Goal: Task Accomplishment & Management: Use online tool/utility

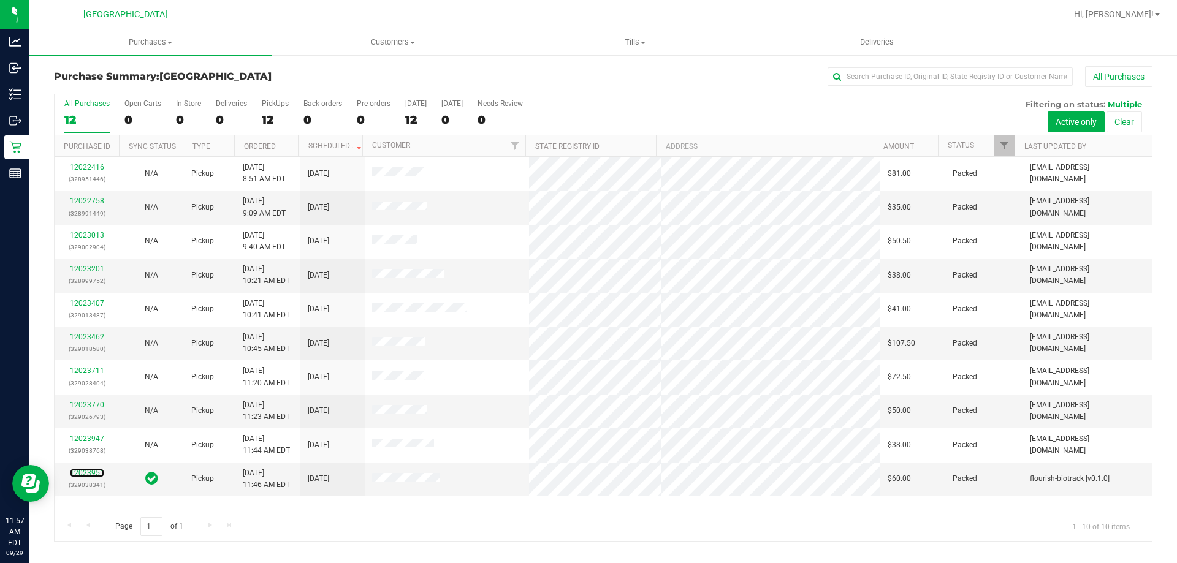
click at [77, 476] on link "12023951" at bounding box center [87, 473] width 34 height 9
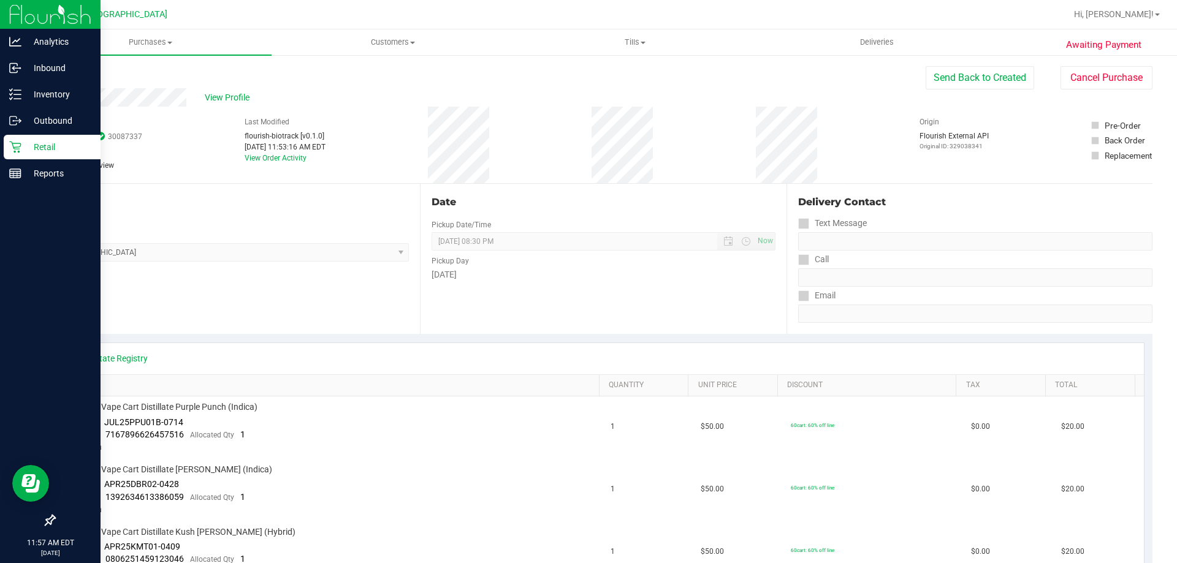
drag, startPoint x: 262, startPoint y: 318, endPoint x: 0, endPoint y: 152, distance: 309.9
click at [246, 307] on div "Location Pickup Store [GEOGRAPHIC_DATA] WC Select Store [PERSON_NAME][GEOGRAPHI…" at bounding box center [237, 259] width 366 height 150
click at [23, 146] on p "Retail" at bounding box center [58, 147] width 74 height 15
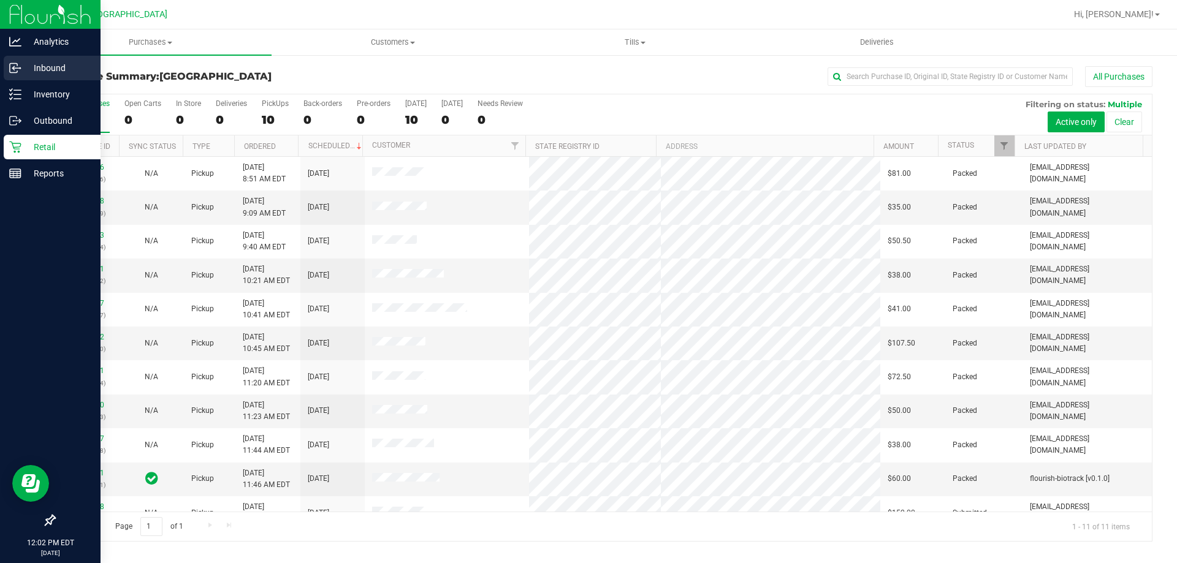
click at [43, 69] on p "Inbound" at bounding box center [58, 68] width 74 height 15
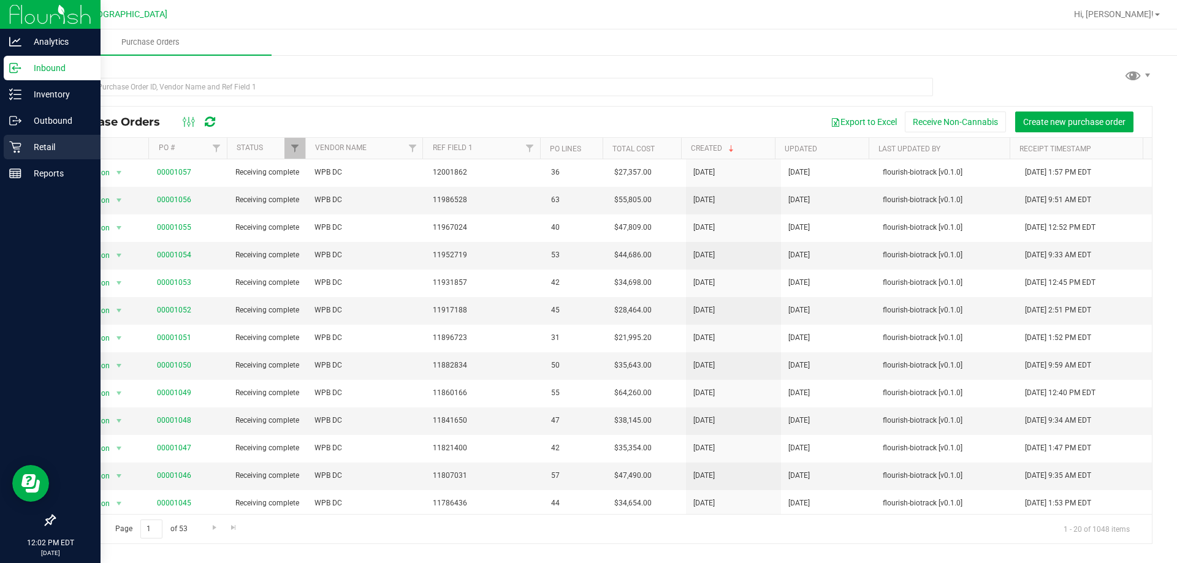
click at [60, 142] on p "Retail" at bounding box center [58, 147] width 74 height 15
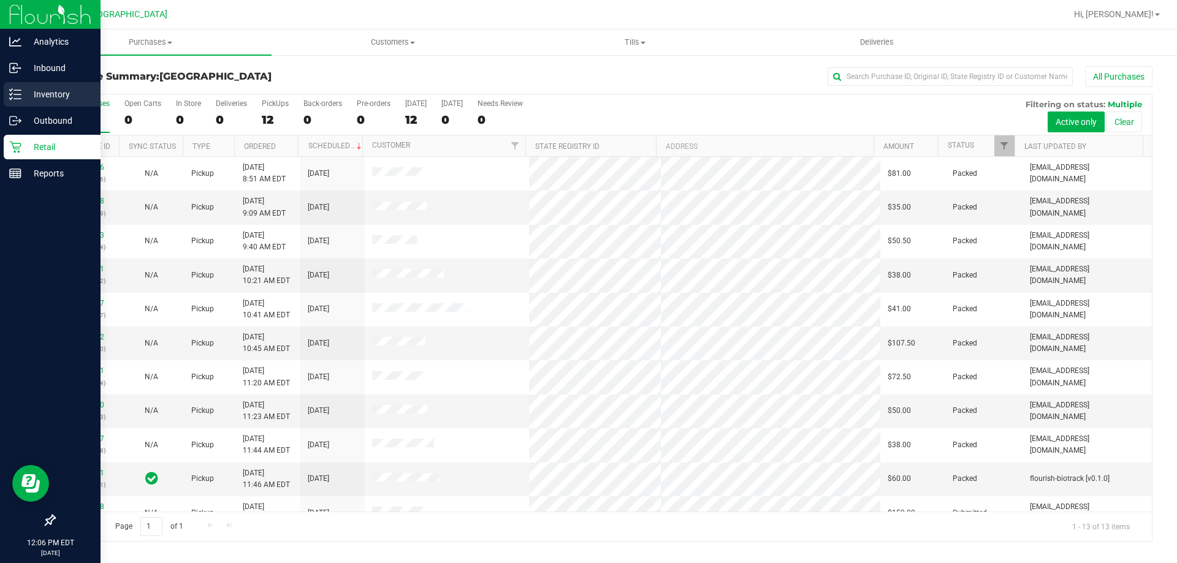
click at [59, 85] on div "Inventory" at bounding box center [52, 94] width 97 height 25
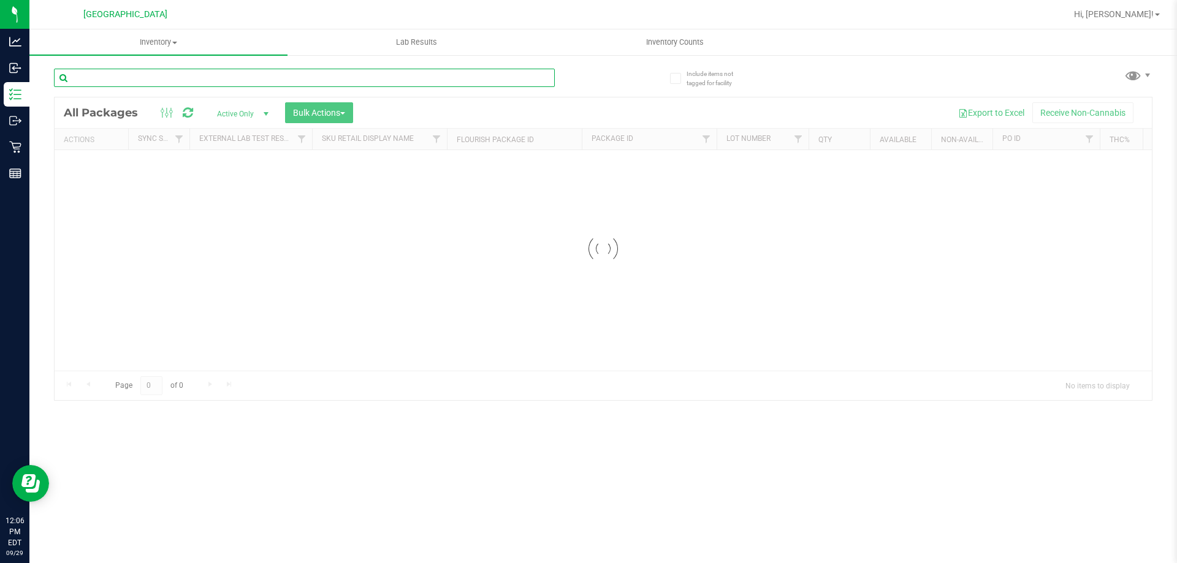
click at [182, 81] on input "text" at bounding box center [304, 78] width 501 height 18
type input "pumpkin"
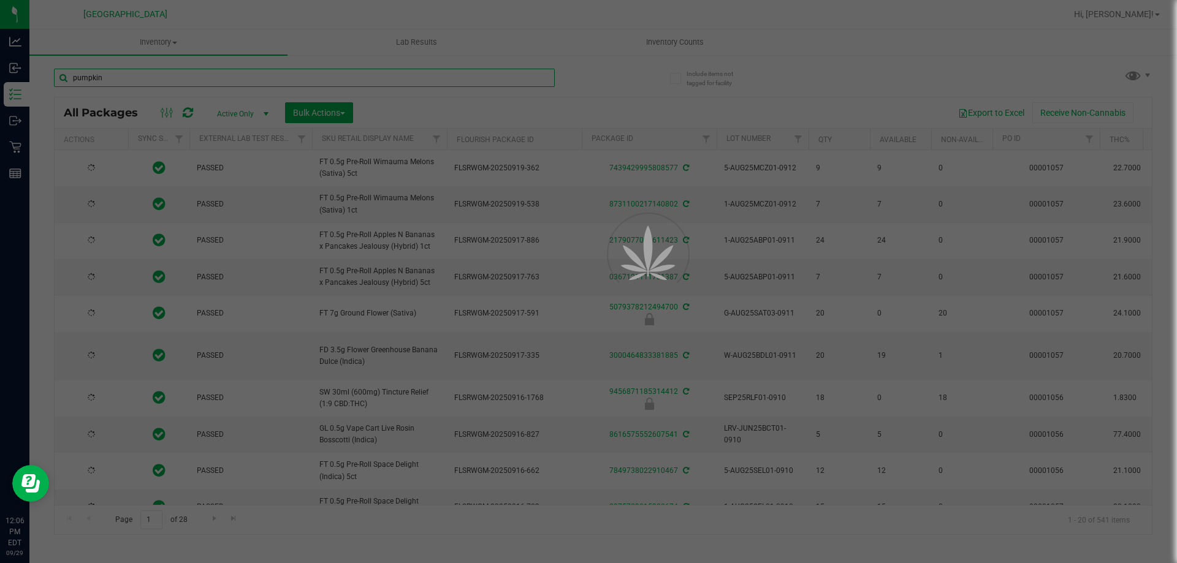
type input "[DATE]"
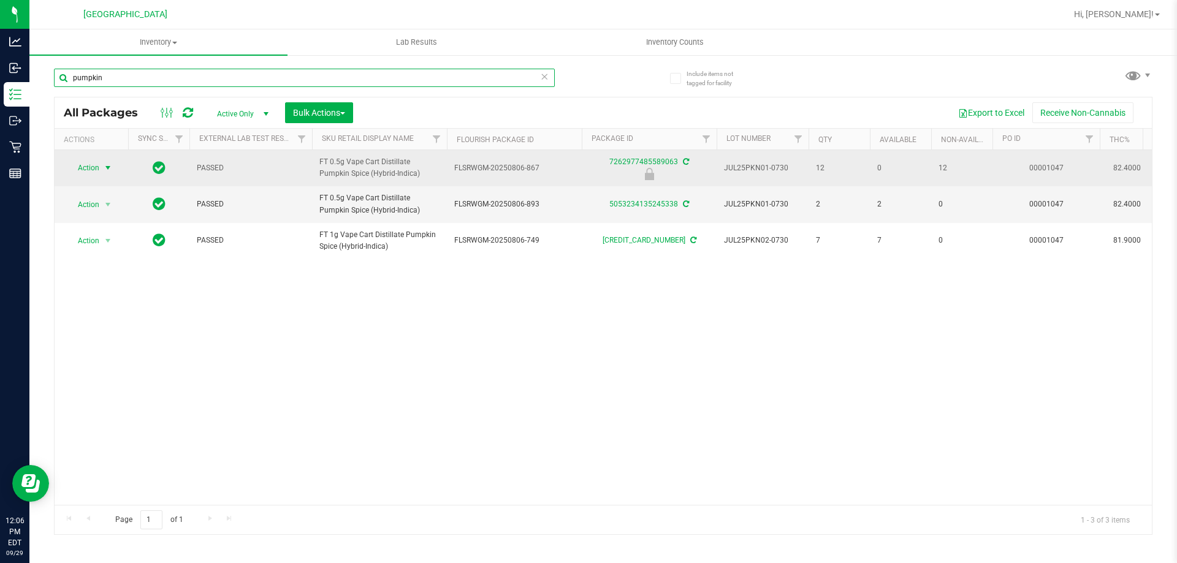
type input "pumpkin"
click at [88, 167] on span "Action" at bounding box center [83, 167] width 33 height 17
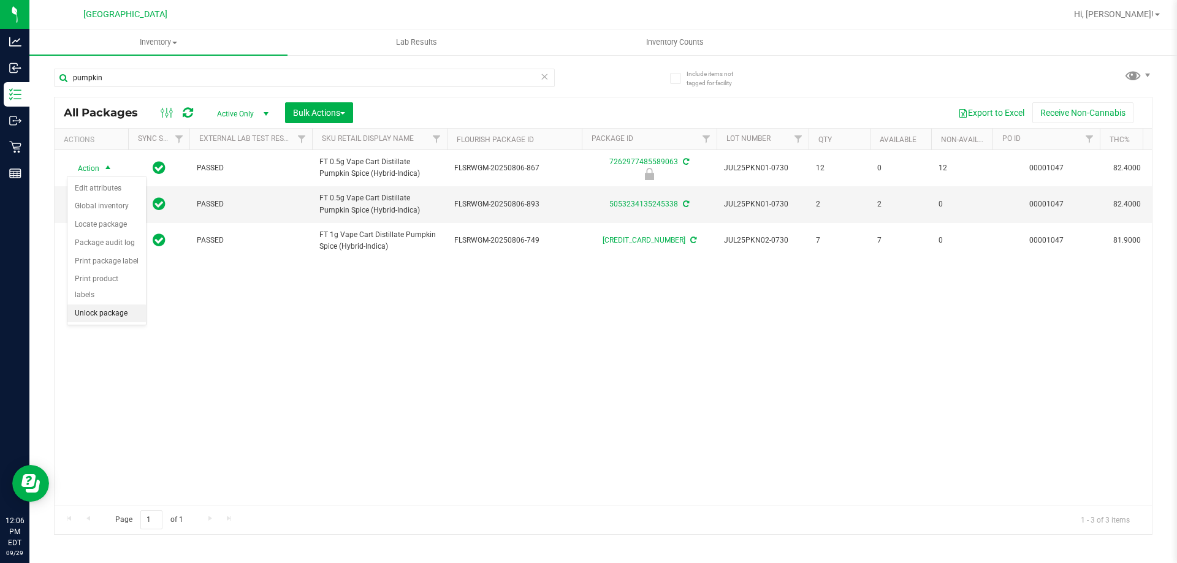
click at [102, 305] on li "Unlock package" at bounding box center [106, 314] width 78 height 18
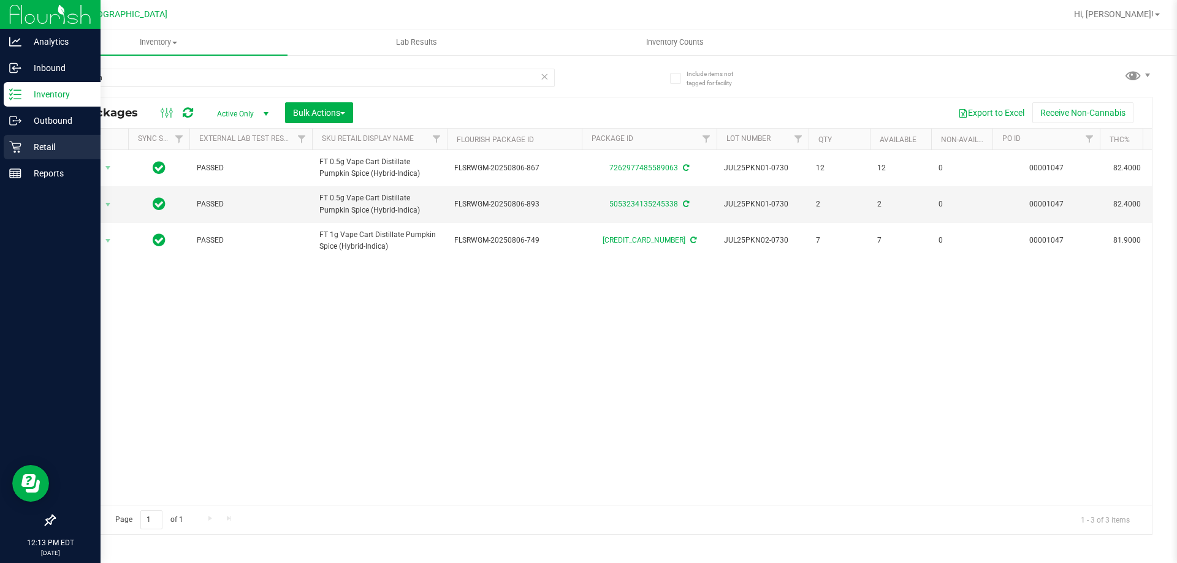
click at [46, 142] on p "Retail" at bounding box center [58, 147] width 74 height 15
